Goal: Find specific page/section: Find specific page/section

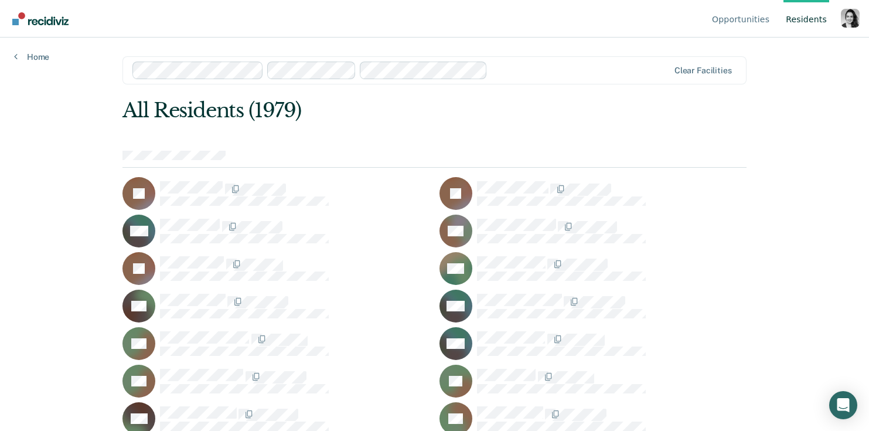
click at [857, 18] on div "Profile dropdown button" at bounding box center [850, 18] width 19 height 19
click at [777, 51] on link "Profile" at bounding box center [804, 55] width 76 height 10
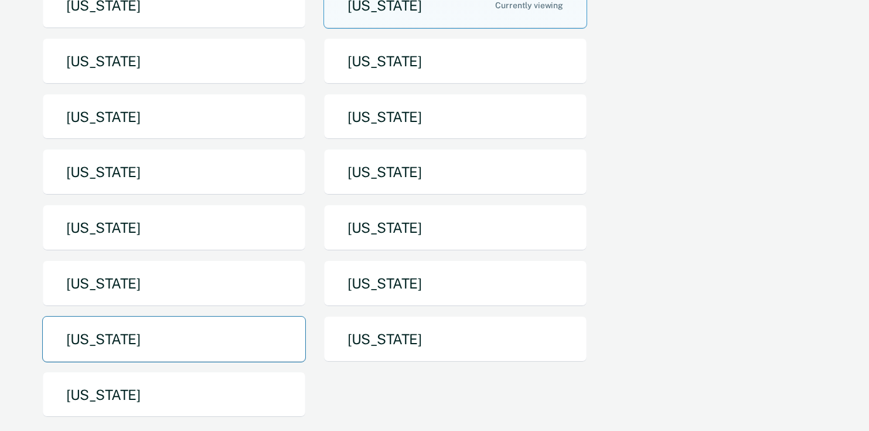
scroll to position [144, 0]
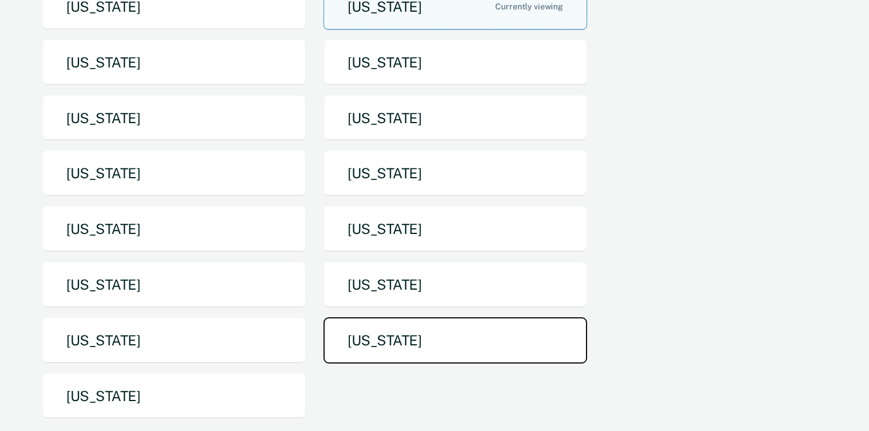
click at [382, 346] on button "[US_STATE]" at bounding box center [456, 340] width 264 height 46
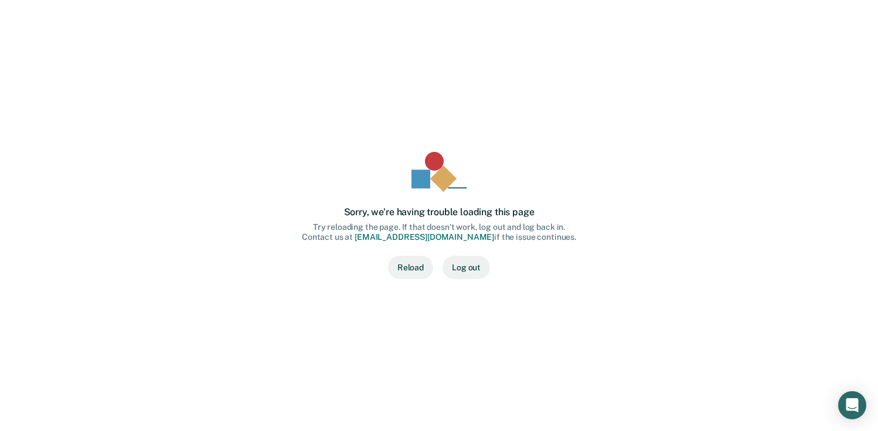
click at [419, 273] on button "Reload" at bounding box center [410, 267] width 45 height 23
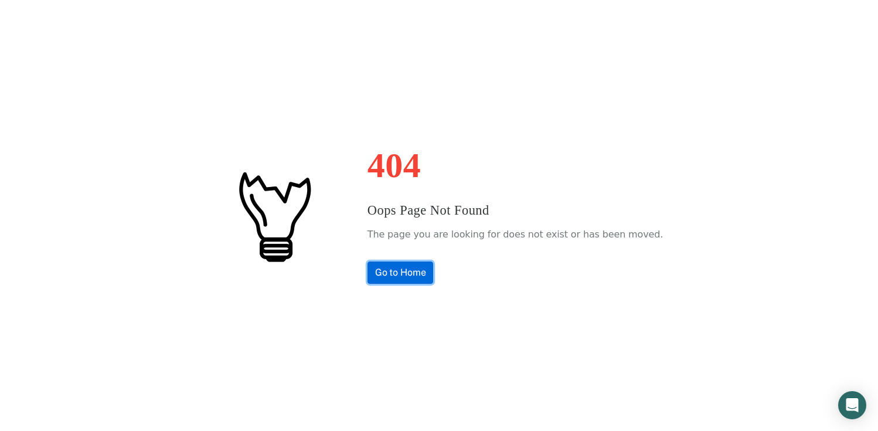
click at [434, 281] on link "Go to Home" at bounding box center [401, 272] width 66 height 22
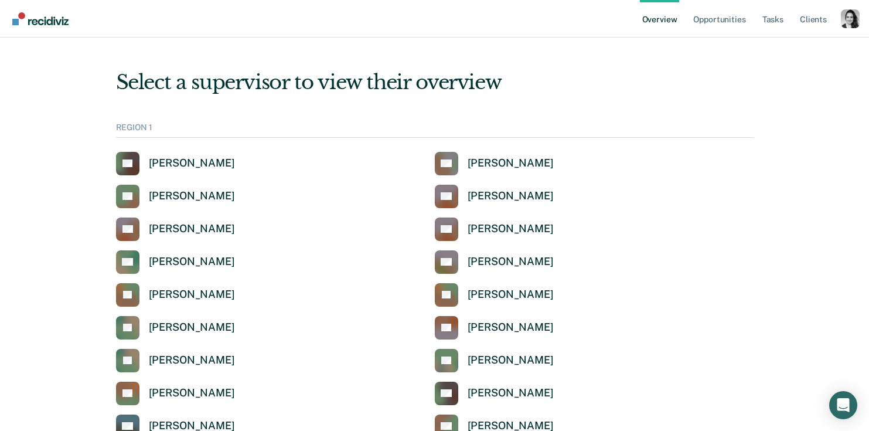
click at [852, 21] on div "Profile dropdown button" at bounding box center [850, 18] width 19 height 19
click at [771, 49] on link "Profile" at bounding box center [804, 54] width 76 height 10
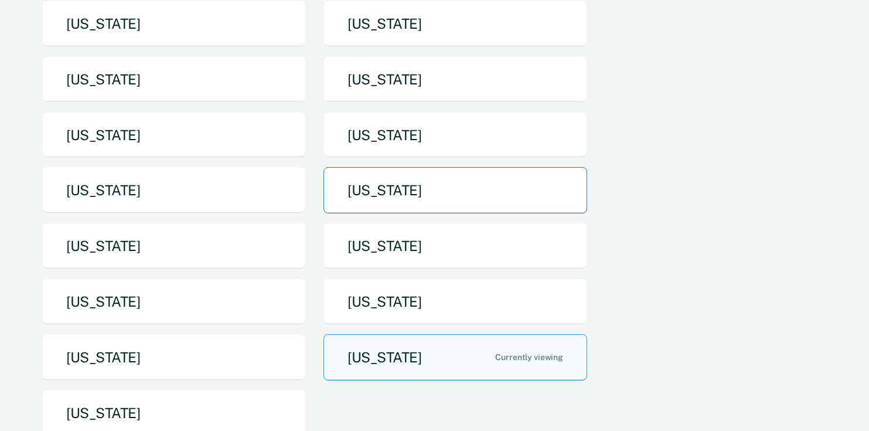
scroll to position [138, 0]
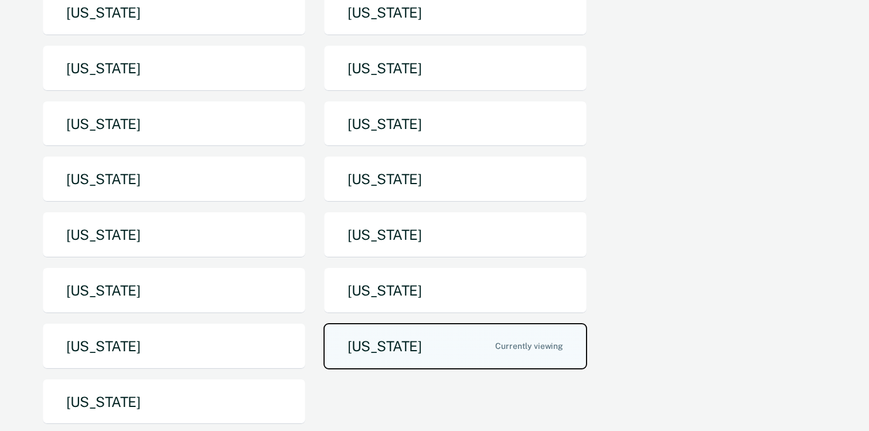
click at [398, 330] on button "[US_STATE]" at bounding box center [456, 346] width 264 height 46
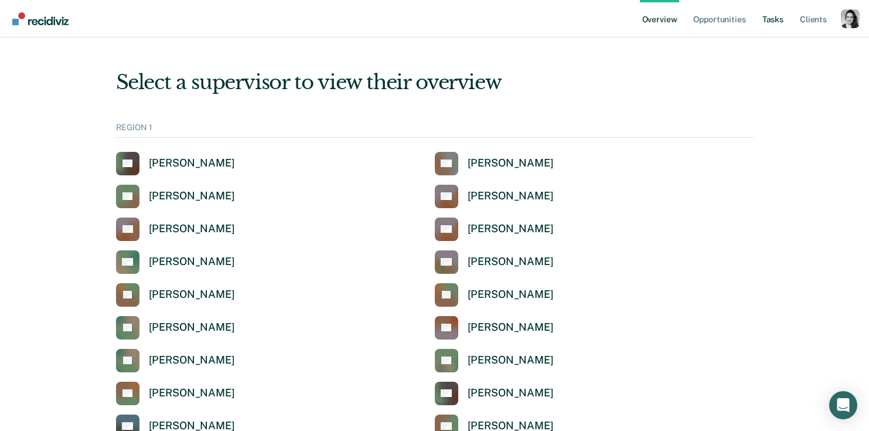
click at [780, 17] on link "Tasks" at bounding box center [773, 19] width 26 height 38
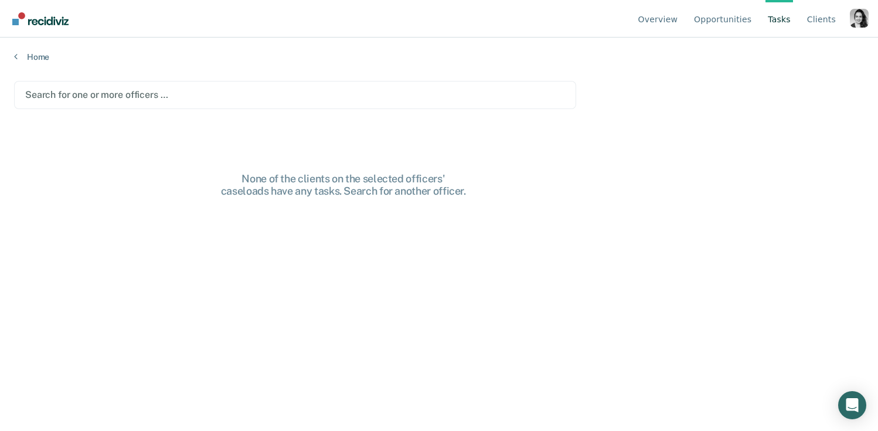
click at [202, 107] on div "Search for one or more officers …" at bounding box center [295, 95] width 562 height 28
